Goal: Task Accomplishment & Management: Manage account settings

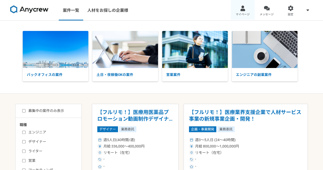
click at [244, 10] on div at bounding box center [243, 8] width 6 height 6
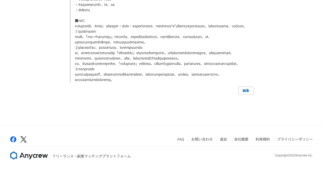
scroll to position [1039, 0]
click at [245, 90] on link "編集" at bounding box center [245, 91] width 15 height 8
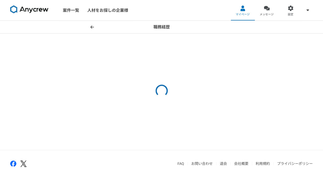
select select "[DATE]"
select select
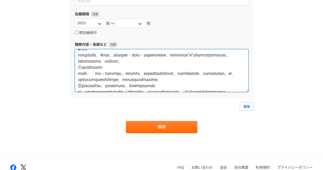
scroll to position [635, 0]
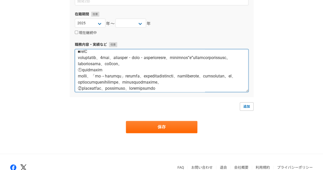
drag, startPoint x: 175, startPoint y: 85, endPoint x: 77, endPoint y: 75, distance: 97.9
click at [77, 75] on textarea at bounding box center [162, 70] width 174 height 43
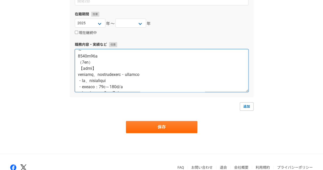
scroll to position [0, 0]
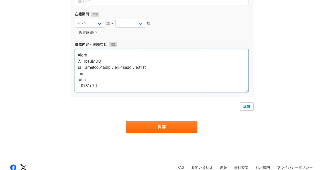
click at [82, 72] on textarea at bounding box center [162, 70] width 174 height 43
click at [79, 74] on textarea at bounding box center [162, 70] width 174 height 43
click at [82, 88] on textarea at bounding box center [162, 70] width 174 height 43
click at [80, 79] on textarea at bounding box center [162, 70] width 174 height 43
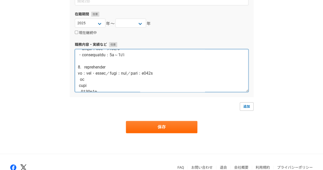
scroll to position [50, 0]
click at [80, 79] on textarea at bounding box center [162, 70] width 174 height 43
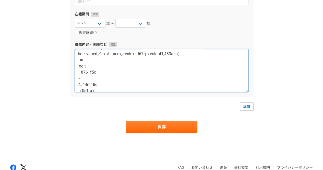
scroll to position [113, 0]
click at [80, 72] on textarea at bounding box center [162, 70] width 174 height 43
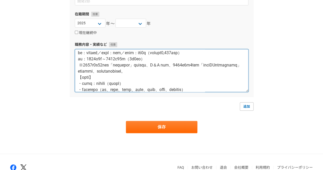
click at [81, 72] on textarea at bounding box center [162, 70] width 174 height 43
click at [80, 77] on textarea at bounding box center [162, 70] width 174 height 43
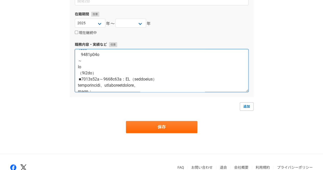
scroll to position [253, 0]
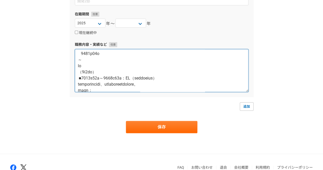
click at [80, 60] on textarea at bounding box center [162, 70] width 174 height 43
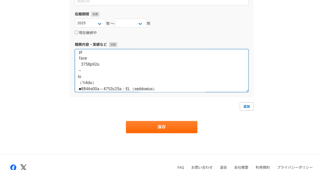
scroll to position [242, 0]
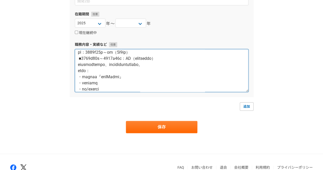
click at [153, 70] on textarea at bounding box center [162, 70] width 174 height 43
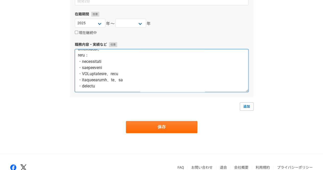
scroll to position [497, 0]
click at [117, 88] on textarea at bounding box center [162, 70] width 174 height 43
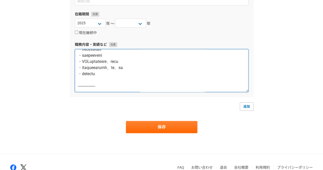
click at [101, 88] on textarea at bounding box center [162, 70] width 174 height 43
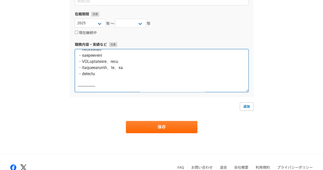
click at [101, 88] on textarea at bounding box center [162, 70] width 174 height 43
click at [134, 76] on textarea at bounding box center [162, 70] width 174 height 43
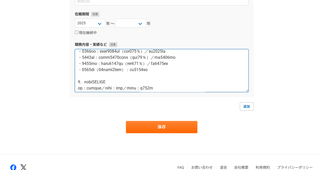
scroll to position [0, 0]
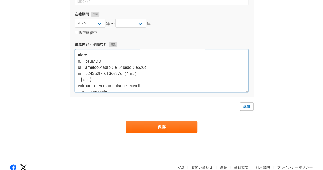
click at [78, 55] on textarea at bounding box center [162, 70] width 174 height 43
paste textarea "-----------------"
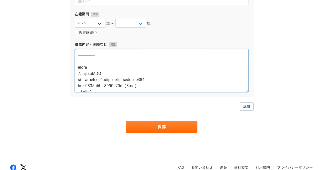
type textarea "----------------- ■lore 7. ipsuMDO si：ametco／adip：eli／sedd：e461t in：1814u1l～338…"
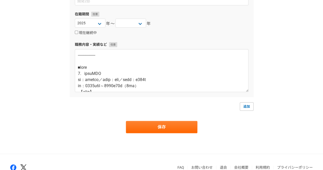
click at [179, 36] on div "企業名・団体名 株式会社EISHIN 部署名 在籍期間 [DATE] [DATE] [DATE] [DATE] [DATE] [DATE] [DATE] [D…" at bounding box center [162, 29] width 184 height 135
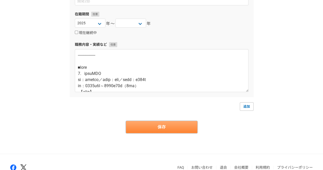
click at [153, 125] on button "保存" at bounding box center [162, 127] width 72 height 12
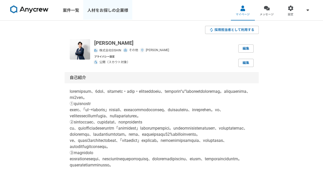
click at [104, 11] on link "人材をお探しの企業様" at bounding box center [107, 10] width 49 height 20
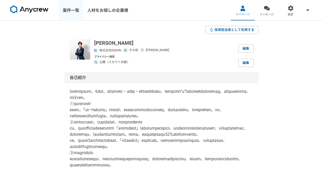
click at [71, 8] on link "案件一覧" at bounding box center [71, 10] width 25 height 20
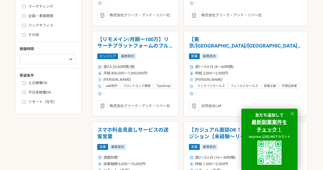
scroll to position [167, 0]
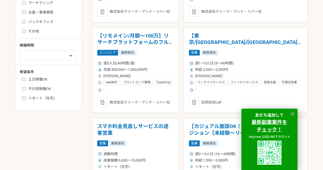
click at [25, 80] on input "土日稼働OK" at bounding box center [23, 79] width 3 height 3
checkbox input "true"
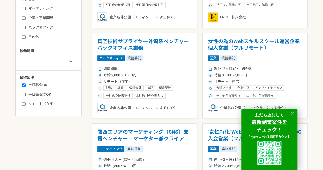
scroll to position [167, 0]
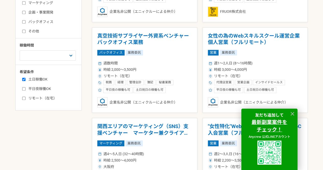
click at [23, 89] on input "平日夜稼働OK" at bounding box center [23, 88] width 3 height 3
checkbox input "true"
click at [24, 99] on input "リモート（在宅）" at bounding box center [23, 98] width 3 height 3
checkbox input "true"
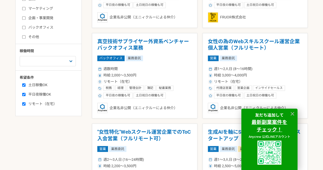
scroll to position [167, 0]
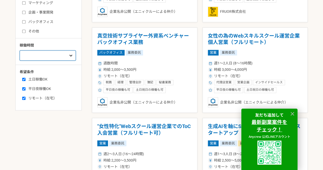
click at [60, 59] on select "週1人日（8時間）以下 週2人日（16時間）以下 週3人日（24時間）以下 週4人日（32時間）以下 週5人日（40時間）以下" at bounding box center [48, 55] width 56 height 10
select select "2"
click at [20, 55] on select "週1人日（8時間）以下 週2人日（16時間）以下 週3人日（24時間）以下 週4人日（32時間）以下 週5人日（40時間）以下" at bounding box center [48, 55] width 56 height 10
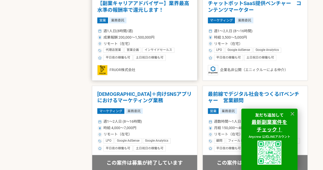
scroll to position [290, 0]
click at [132, 7] on h1 "【副業キャリアアドバイザー】業界最高水準の報酬率で還元します！" at bounding box center [144, 7] width 95 height 13
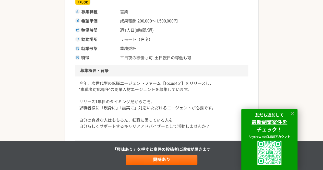
scroll to position [99, 0]
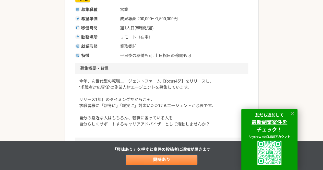
click at [176, 161] on link "興味あり" at bounding box center [162, 160] width 72 height 10
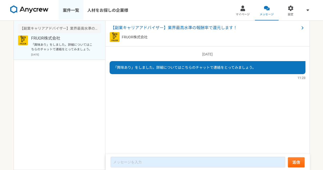
click at [71, 9] on link "案件一覧" at bounding box center [71, 10] width 25 height 20
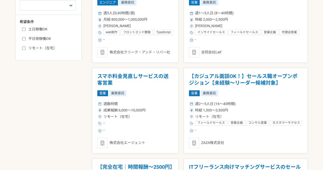
click at [23, 31] on label "土日稼働OK" at bounding box center [51, 29] width 59 height 5
click at [23, 31] on input "土日稼働OK" at bounding box center [23, 29] width 3 height 3
checkbox input "true"
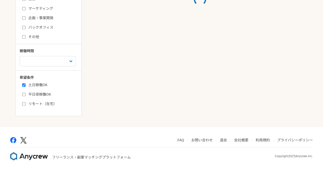
scroll to position [217, 0]
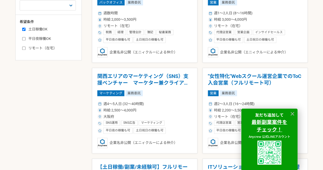
click at [22, 37] on input "平日夜稼働OK" at bounding box center [23, 38] width 3 height 3
checkbox input "true"
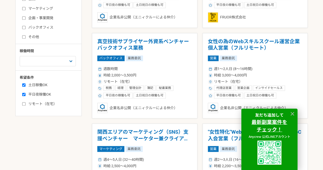
scroll to position [217, 0]
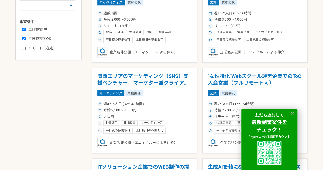
click at [22, 48] on input "リモート（在宅）" at bounding box center [23, 48] width 3 height 3
checkbox input "true"
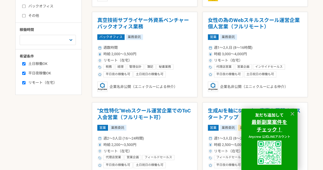
scroll to position [182, 0]
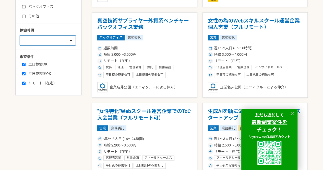
click at [53, 41] on select "週1人日（8時間）以下 週2人日（16時間）以下 週3人日（24時間）以下 週4人日（32時間）以下 週5人日（40時間）以下" at bounding box center [48, 40] width 56 height 10
select select "2"
click at [20, 45] on select "週1人日（8時間）以下 週2人日（16時間）以下 週3人日（24時間）以下 週4人日（32時間）以下 週5人日（40時間）以下" at bounding box center [48, 40] width 56 height 10
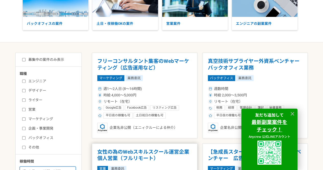
scroll to position [50, 0]
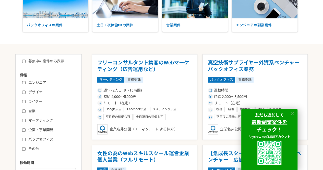
click at [292, 114] on icon at bounding box center [293, 114] width 4 height 4
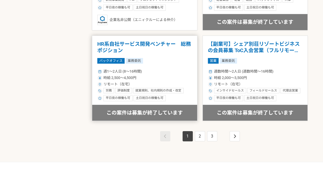
scroll to position [884, 0]
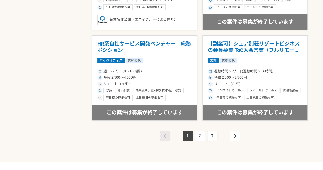
click at [200, 136] on link "2" at bounding box center [200, 136] width 10 height 10
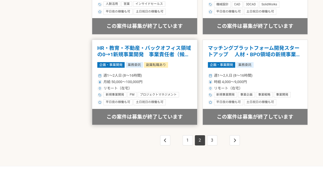
scroll to position [880, 0]
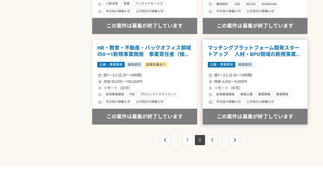
click at [260, 52] on h1 "マッチングプラットフォーム開発スタートアップ 　人材・BPO領域の新規事業開発" at bounding box center [255, 51] width 95 height 13
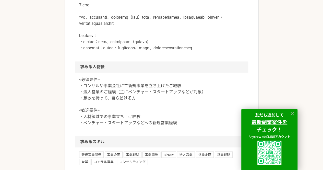
scroll to position [369, 0]
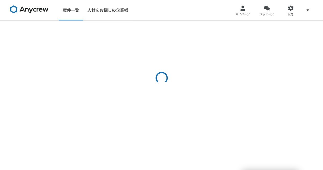
select select "2"
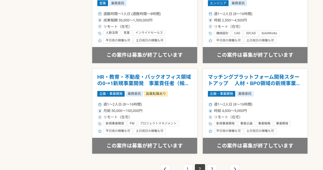
scroll to position [918, 0]
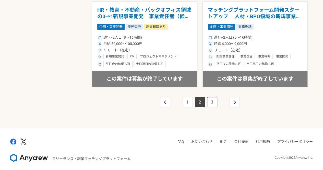
click at [216, 100] on link "3" at bounding box center [212, 102] width 10 height 10
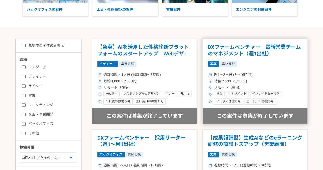
scroll to position [61, 0]
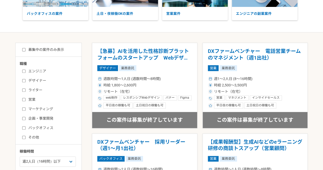
click at [24, 50] on input "募集中の案件のみ表示" at bounding box center [23, 49] width 3 height 3
checkbox input "true"
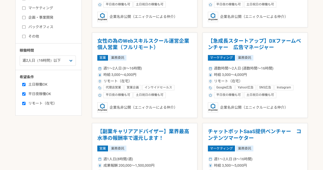
scroll to position [164, 0]
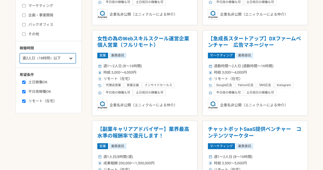
click at [57, 58] on select "週1人日（8時間）以下 週2人日（16時間）以下 週3人日（24時間）以下 週4人日（32時間）以下 週5人日（40時間）以下" at bounding box center [48, 58] width 56 height 10
select select "3"
click at [20, 55] on select "週1人日（8時間）以下 週2人日（16時間）以下 週3人日（24時間）以下 週4人日（32時間）以下 週5人日（40時間）以下" at bounding box center [48, 58] width 56 height 10
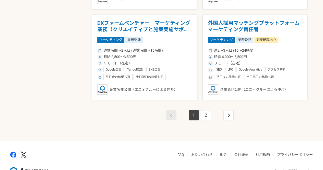
scroll to position [905, 0]
click at [207, 114] on link "2" at bounding box center [206, 115] width 10 height 10
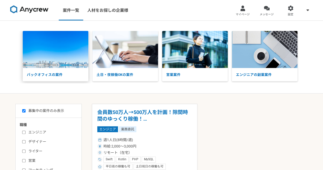
click at [23, 64] on img at bounding box center [56, 49] width 66 height 37
click at [27, 10] on img at bounding box center [29, 9] width 38 height 8
checkbox input "false"
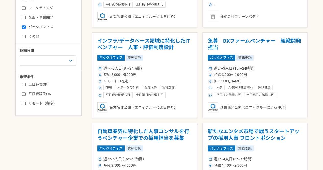
scroll to position [168, 0]
